Goal: Information Seeking & Learning: Learn about a topic

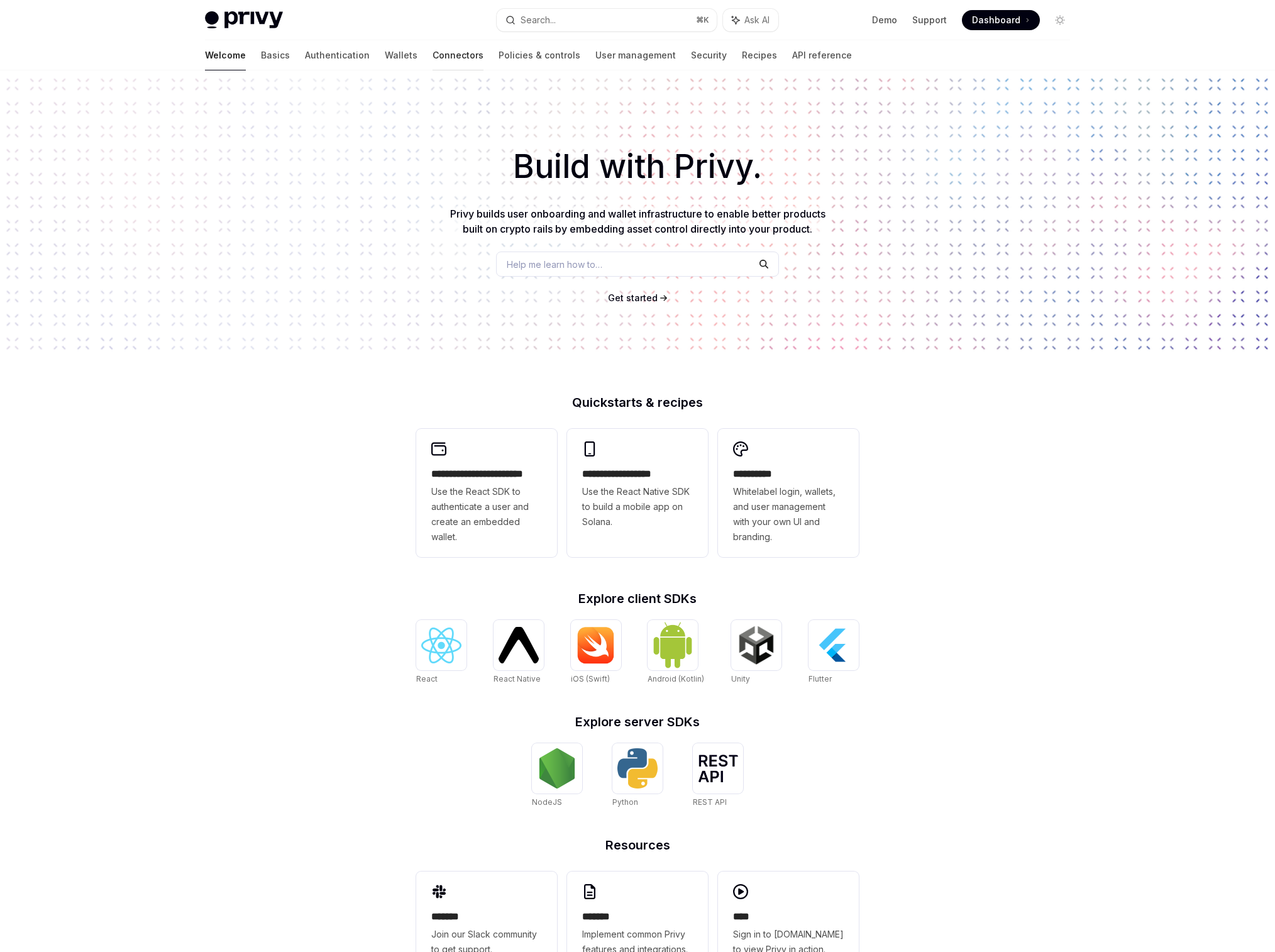
click at [433, 55] on link "Connectors" at bounding box center [458, 55] width 51 height 30
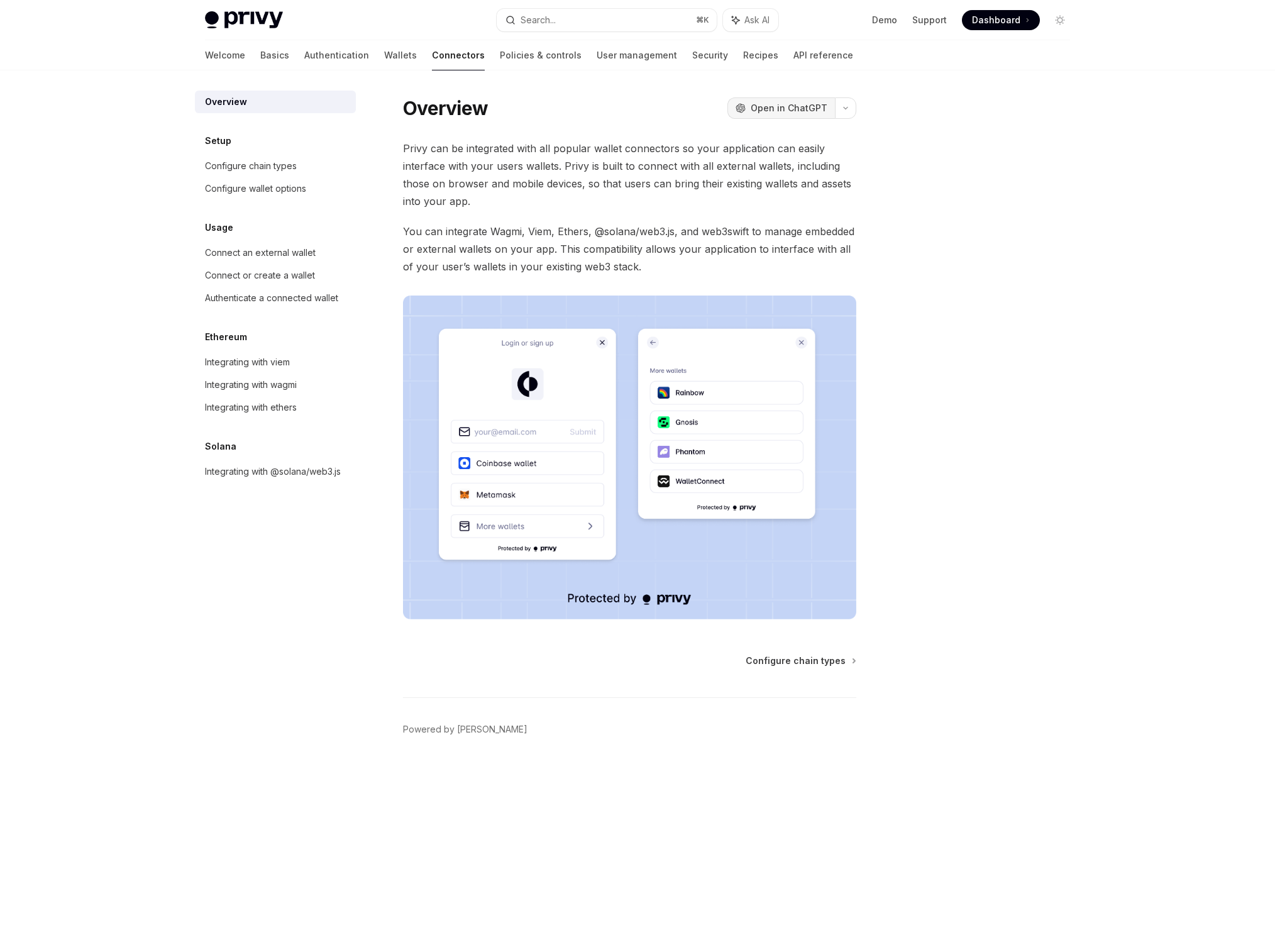
click at [807, 115] on button "OpenAI Open in ChatGPT" at bounding box center [781, 108] width 107 height 22
click at [304, 55] on link "Authentication" at bounding box center [336, 55] width 65 height 30
type textarea "*"
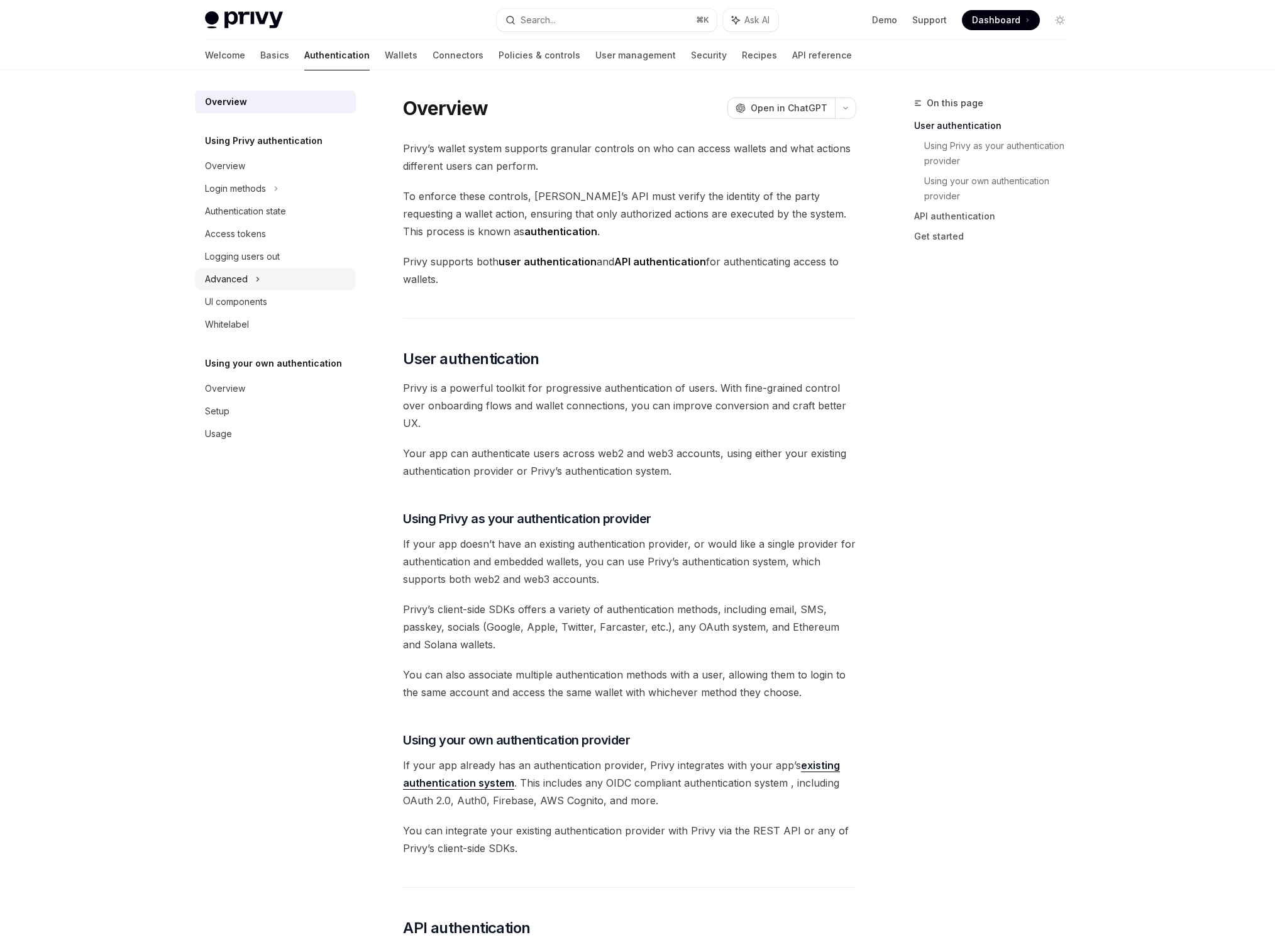
click at [218, 276] on div "Advanced" at bounding box center [225, 278] width 42 height 15
